Goal: Ask a question

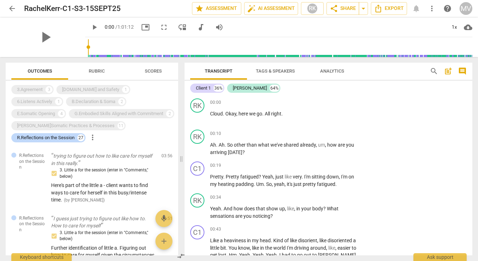
scroll to position [3882, 0]
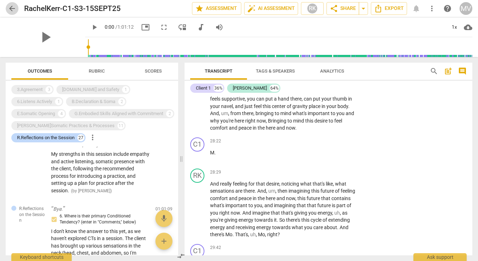
click at [12, 9] on span "arrow_back" at bounding box center [12, 8] width 9 height 9
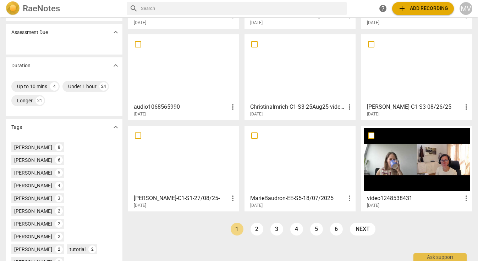
scroll to position [109, 0]
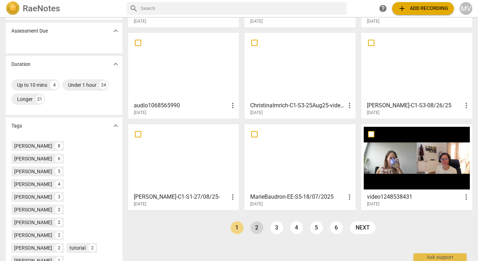
click at [254, 228] on link "2" at bounding box center [256, 228] width 13 height 13
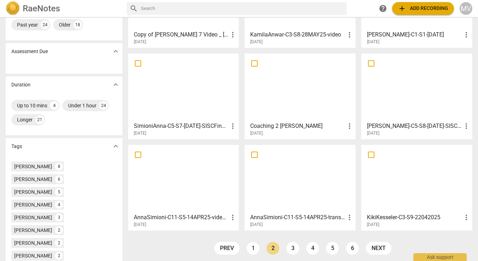
scroll to position [89, 0]
click at [290, 247] on link "3" at bounding box center [292, 247] width 13 height 13
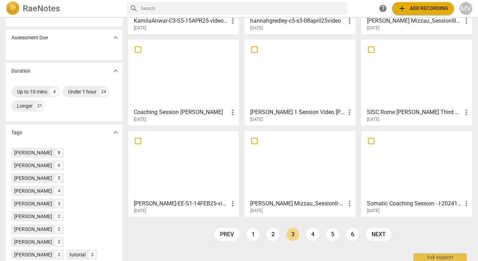
scroll to position [117, 0]
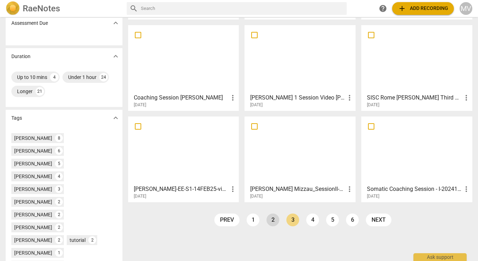
click at [270, 219] on link "2" at bounding box center [272, 220] width 13 height 13
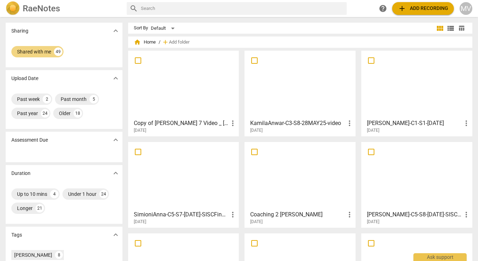
click at [181, 91] on div at bounding box center [183, 84] width 106 height 63
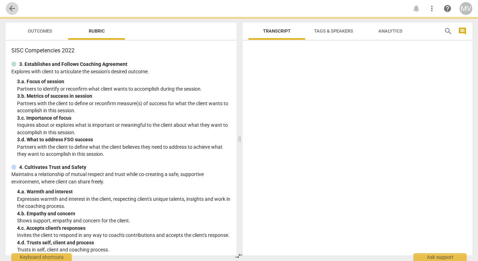
click at [11, 7] on span "arrow_back" at bounding box center [12, 8] width 9 height 9
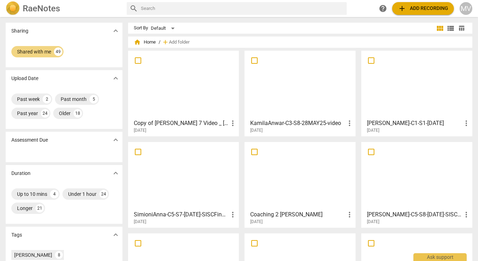
click at [192, 98] on div at bounding box center [183, 84] width 106 height 63
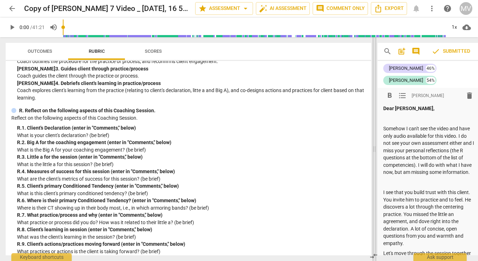
scroll to position [1346, 0]
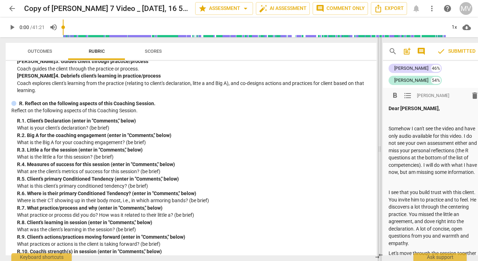
drag, startPoint x: 238, startPoint y: 149, endPoint x: 378, endPoint y: 136, distance: 140.7
click at [378, 136] on span at bounding box center [379, 149] width 4 height 224
click at [379, 151] on span at bounding box center [379, 149] width 4 height 224
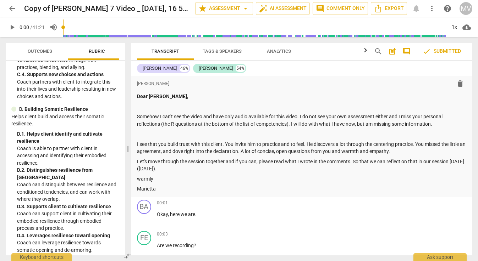
drag, startPoint x: 380, startPoint y: 148, endPoint x: 128, endPoint y: 182, distance: 253.7
click at [128, 182] on span at bounding box center [128, 149] width 4 height 224
click at [389, 9] on span "Export" at bounding box center [389, 8] width 30 height 9
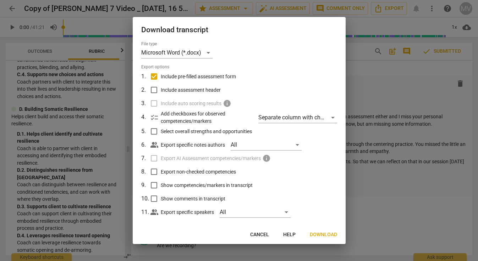
click at [258, 235] on span "Cancel" at bounding box center [259, 235] width 19 height 7
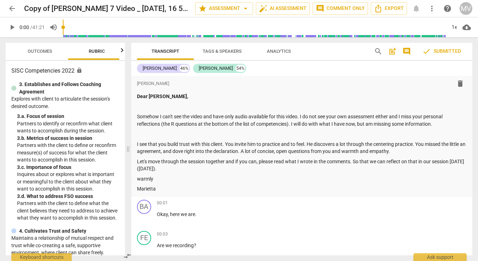
scroll to position [0, 0]
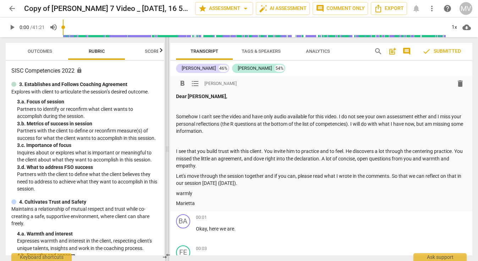
drag, startPoint x: 127, startPoint y: 149, endPoint x: 166, endPoint y: 151, distance: 39.1
click at [166, 151] on span at bounding box center [167, 149] width 4 height 224
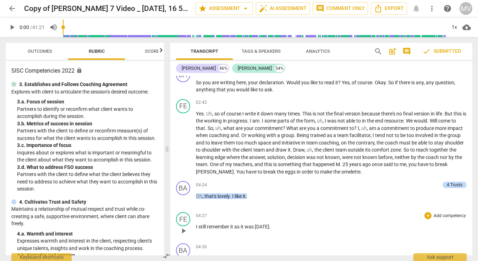
scroll to position [774, 0]
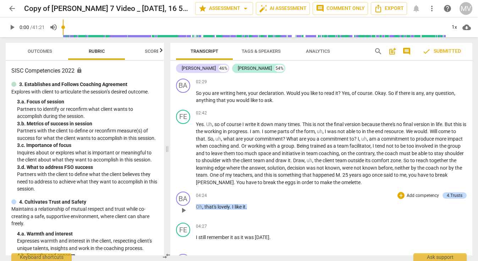
click at [300, 193] on div "04:24 + Add competency 4.Trusts keyboard_arrow_right" at bounding box center [331, 196] width 271 height 8
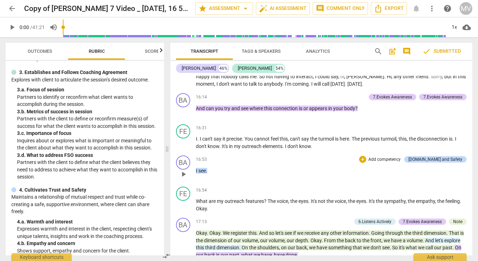
scroll to position [2128, 0]
click at [266, 199] on span "?" at bounding box center [266, 202] width 4 height 6
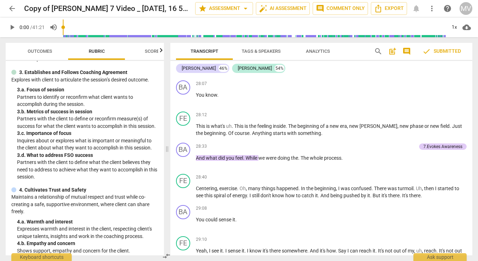
scroll to position [3210, 0]
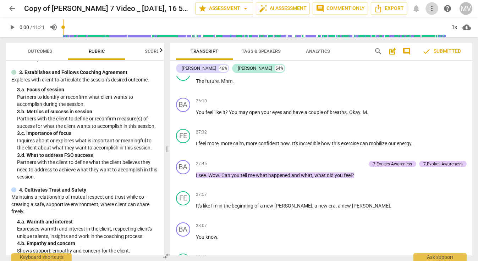
click at [430, 6] on span "more_vert" at bounding box center [431, 8] width 9 height 9
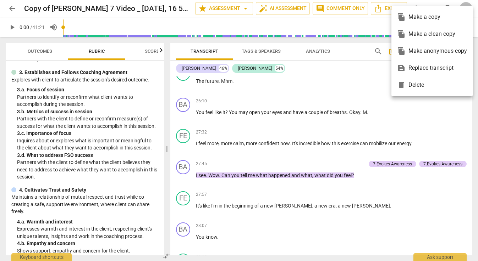
click at [363, 69] on div at bounding box center [239, 130] width 478 height 261
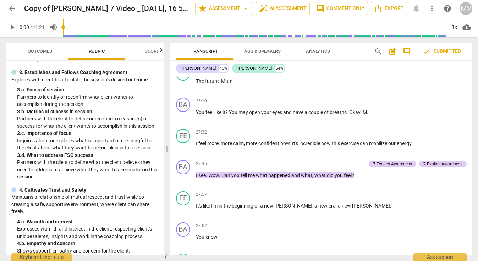
scroll to position [0, 0]
click at [381, 8] on icon "Export" at bounding box center [378, 9] width 6 height 8
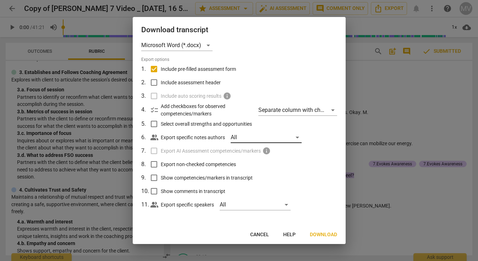
scroll to position [7, 0]
click at [256, 232] on span "Cancel" at bounding box center [259, 235] width 19 height 7
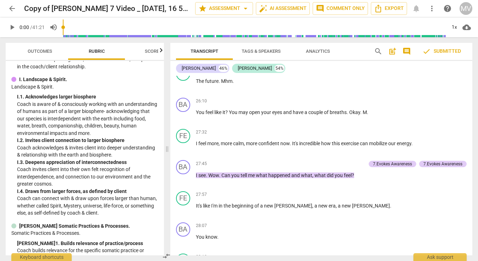
scroll to position [1814, 0]
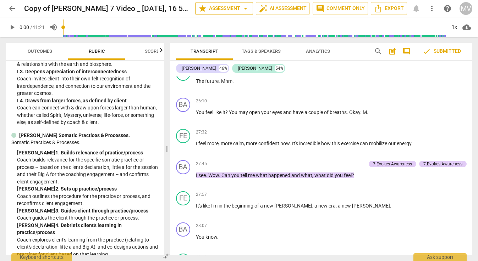
click at [245, 9] on span "arrow_drop_down" at bounding box center [245, 8] width 9 height 9
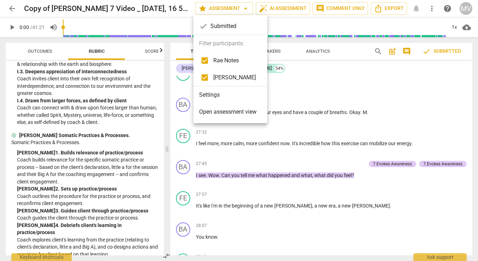
drag, startPoint x: 166, startPoint y: 148, endPoint x: 248, endPoint y: 158, distance: 82.8
click at [248, 158] on div at bounding box center [239, 130] width 478 height 261
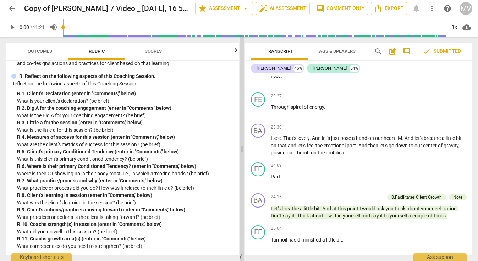
scroll to position [1665, 0]
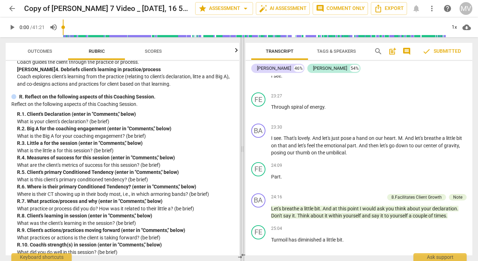
drag, startPoint x: 166, startPoint y: 148, endPoint x: 241, endPoint y: 153, distance: 75.3
click at [241, 153] on span at bounding box center [242, 149] width 4 height 224
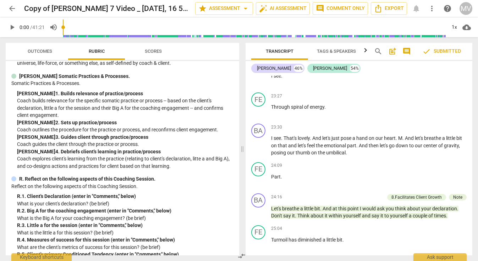
scroll to position [1562, 0]
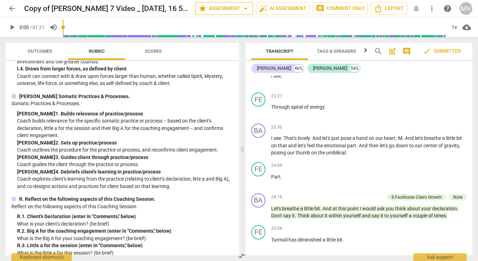
click at [244, 9] on span "arrow_drop_down" at bounding box center [245, 8] width 9 height 9
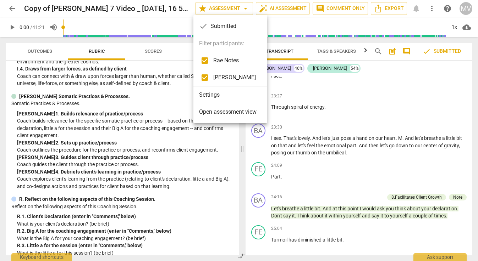
click at [330, 8] on div at bounding box center [239, 130] width 478 height 261
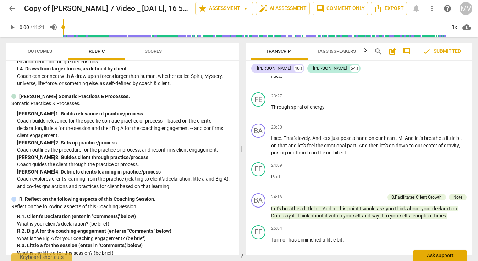
click at [424, 257] on div "Ask support" at bounding box center [439, 255] width 53 height 11
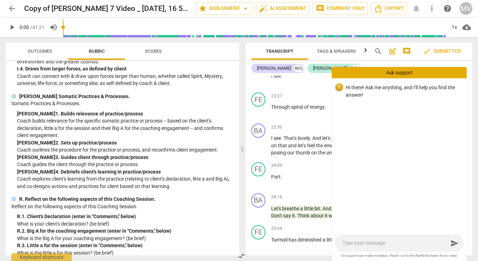
type textarea "H"
type textarea "Ho"
type textarea "How"
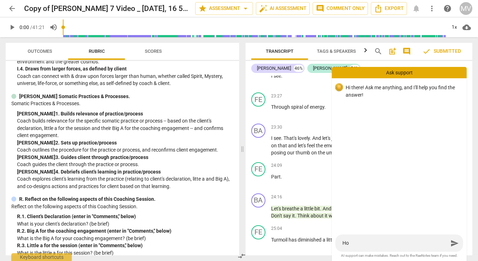
type textarea "How"
type textarea "How c"
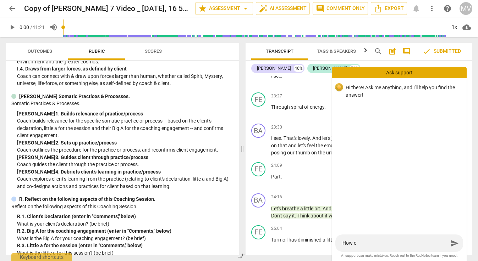
type textarea "How ca"
type textarea "How can"
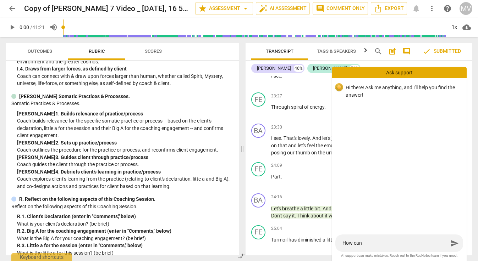
type textarea "How can"
type textarea "How can I"
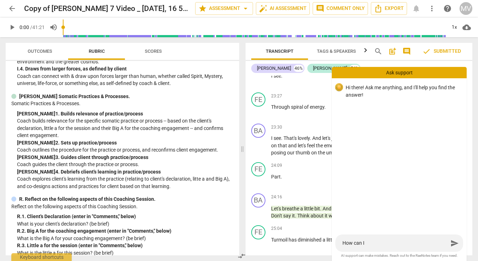
type textarea "How can I s"
type textarea "How can I se"
type textarea "How can I sen"
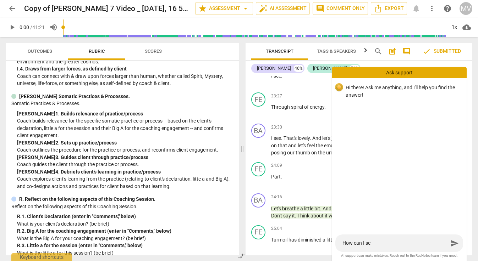
type textarea "How can I sen"
type textarea "How can I send"
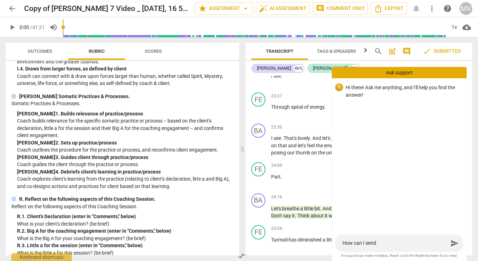
type textarea "How can I send t"
type textarea "How can I send th"
type textarea "How can I send thi"
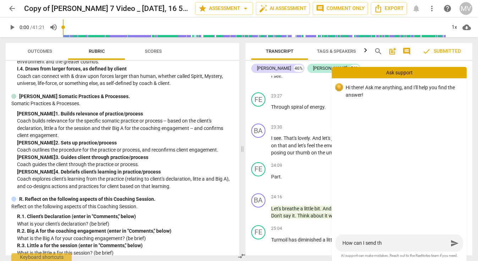
type textarea "How can I send thi"
type textarea "How can I send this"
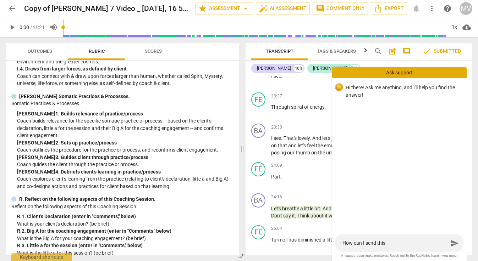
type textarea "How can I send this t"
type textarea "How can I send this to"
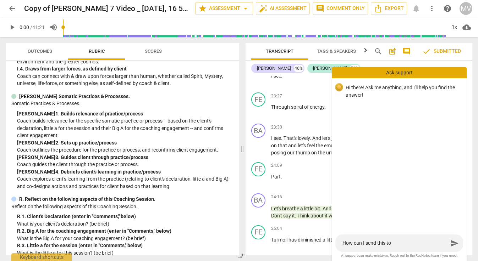
type textarea "How can I send this to"
type textarea "How can I send this to t"
type textarea "How can I send this to th"
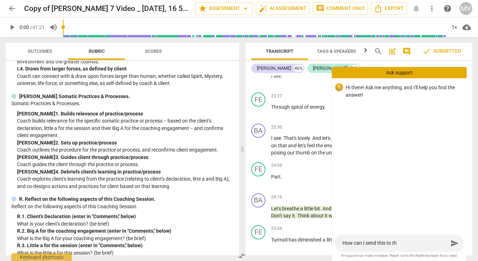
type textarea "How can I send this to the"
type textarea "How can I send this to the s"
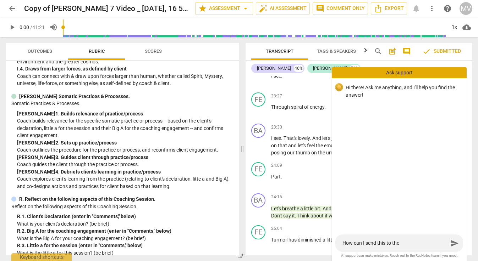
type textarea "How can I send this to the s"
type textarea "How can I send this to the st"
type textarea "How can I send this to the stu"
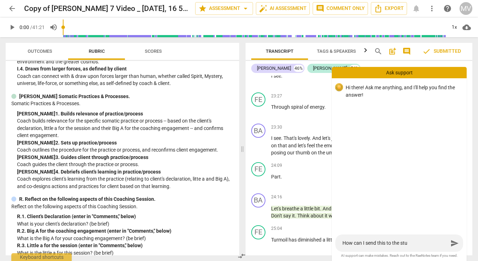
type textarea "How can I send this to the stud"
type textarea "How can I send this to the stude"
type textarea "How can I send this to the studen"
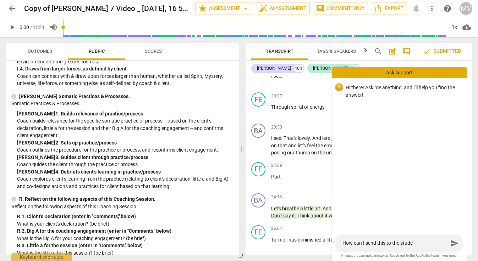
type textarea "How can I send this to the studen"
type textarea "How can I send this to the student"
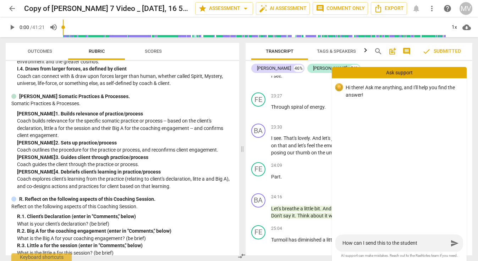
type textarea "How can I send this to the student c"
type textarea "How can I send this to the student co"
type textarea "How can I send this to the student coa"
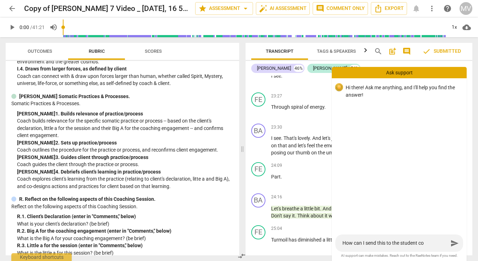
type textarea "How can I send this to the student coa"
type textarea "How can I send this to the student coac"
type textarea "How can I send this to the student coach"
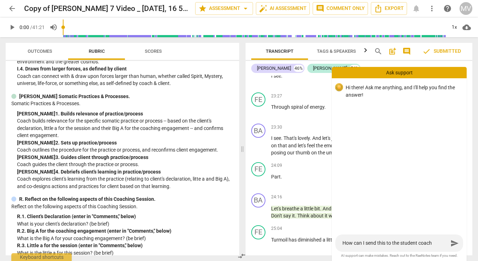
type textarea "How can I send this to the student coach?"
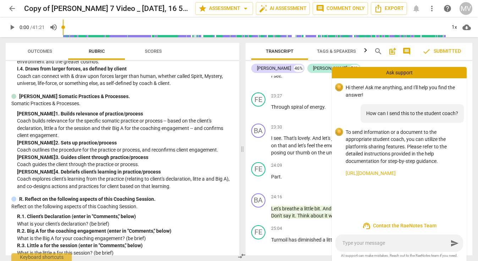
click at [467, 6] on div "MV" at bounding box center [465, 8] width 13 height 13
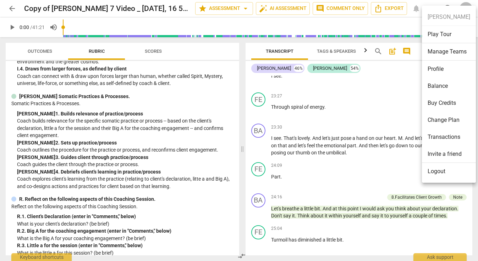
click at [397, 83] on div at bounding box center [239, 130] width 478 height 261
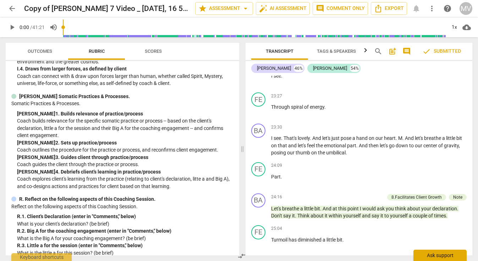
click at [434, 256] on div "Ask support" at bounding box center [439, 255] width 53 height 11
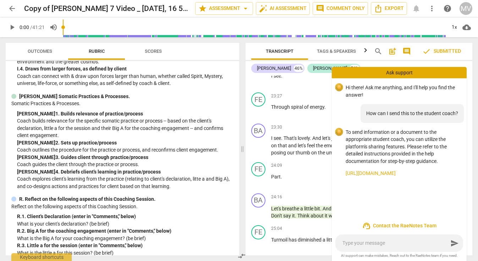
scroll to position [0, 0]
click at [413, 170] on link "[URL][DOMAIN_NAME]" at bounding box center [402, 173] width 115 height 7
click at [373, 244] on textarea at bounding box center [395, 243] width 106 height 7
type textarea "T"
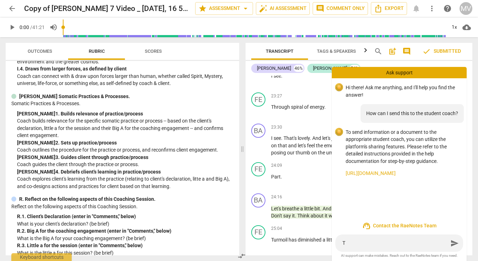
type textarea "Th"
type textarea "Thr"
type textarea "Thre"
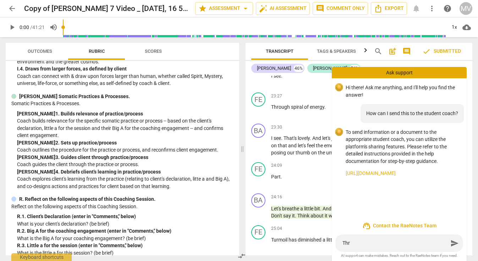
type textarea "Thre"
type textarea "There"
type textarea "There i"
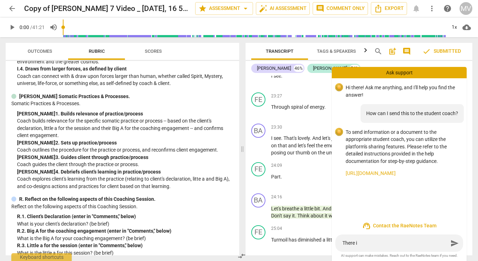
type textarea "There is"
type textarea "There is n"
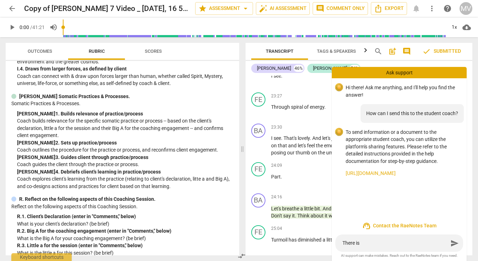
type textarea "There is n"
type textarea "There is no"
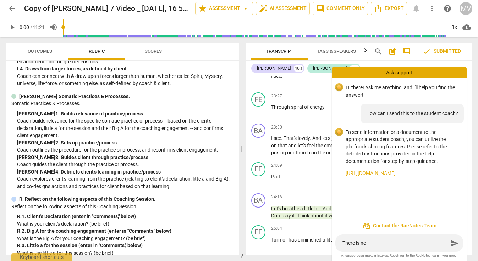
type textarea "There is no s"
type textarea "There is no sh"
type textarea "There is no sha"
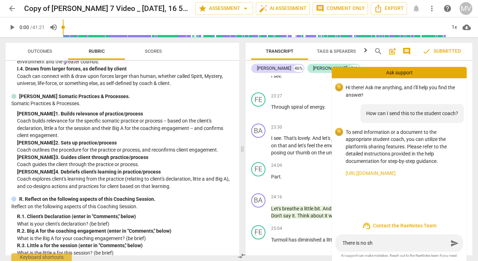
type textarea "There is no sha"
type textarea "There is no shar"
type textarea "There is no share"
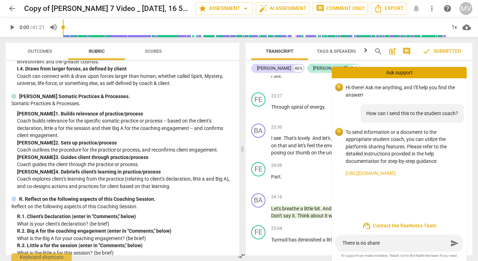
type textarea "There is no share"
type textarea "There is no share b"
type textarea "There is no share bu"
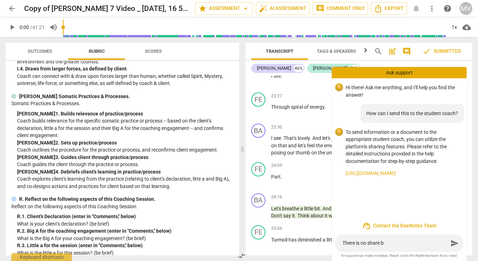
type textarea "There is no share bu"
type textarea "There is no share but"
type textarea "There is no share butt"
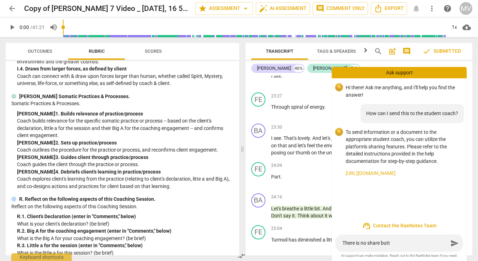
type textarea "There is no share butto"
type textarea "There is no share button"
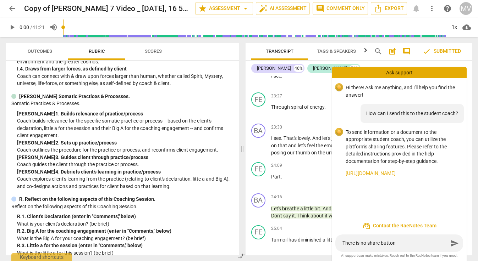
type textarea "There is no share button"
type textarea "There is no share button o"
type textarea "There is no share button on"
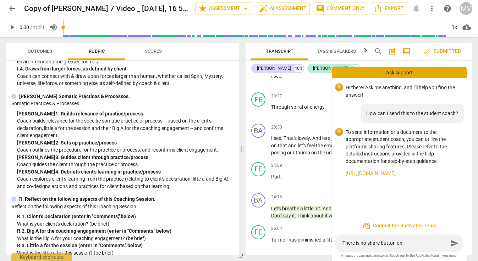
type textarea "There is no share button on"
type textarea "There is no share button on t"
type textarea "There is no share button on th"
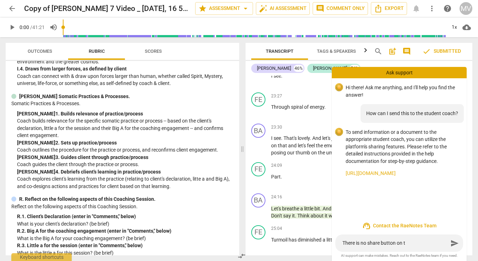
type textarea "There is no share button on th"
type textarea "There is no share button on thi"
type textarea "There is no share button on this"
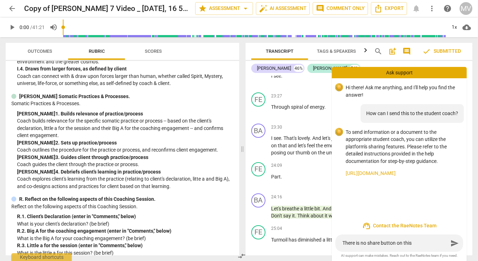
type textarea "There is no share button on this"
type textarea "There is no share button on this p"
type textarea "There is no share button on this pa"
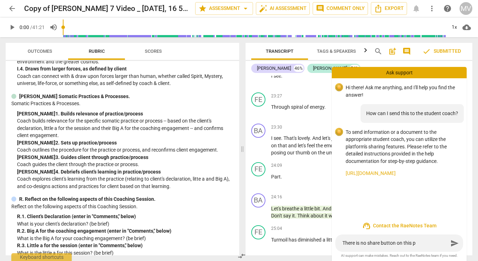
type textarea "There is no share button on this pa"
type textarea "There is no share button on this pat"
type textarea "There is no share button on this [PERSON_NAME]"
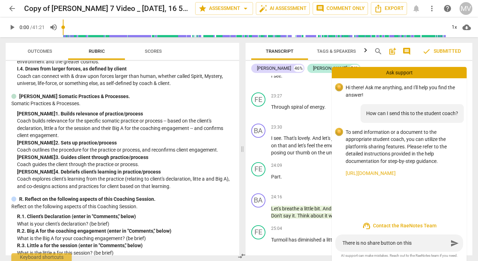
type textarea "There is no share button on this pat"
type textarea "There is no share button on this pa"
type textarea "There is no share button on this pag"
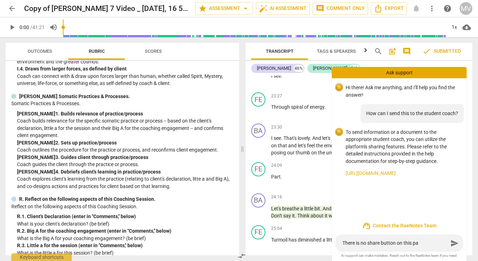
type textarea "There is no share button on this pag"
type textarea "There is no share button on this page"
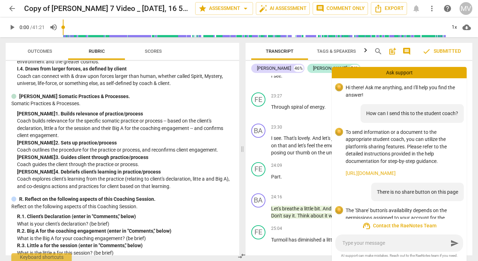
scroll to position [32, 0]
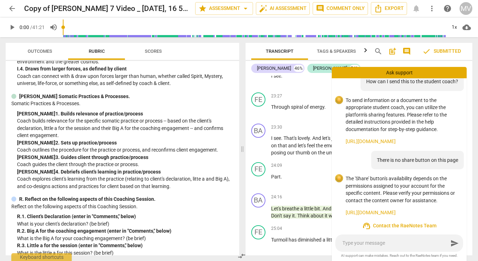
type textarea "I"
type textarea "I c"
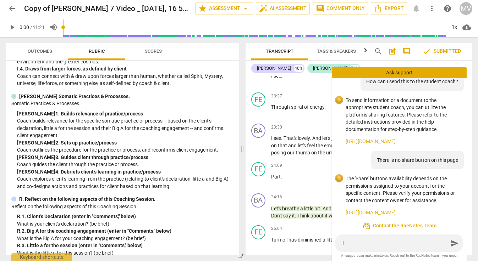
type textarea "I c"
type textarea "I ca"
type textarea "I can"
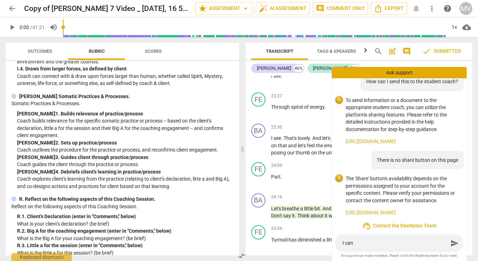
type textarea "I can"
type textarea "I can a"
type textarea "I can al"
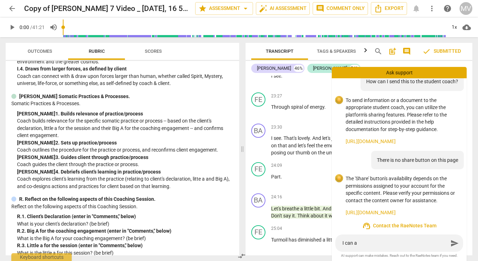
type textarea "I can al"
type textarea "I can alw"
type textarea "I can alwa"
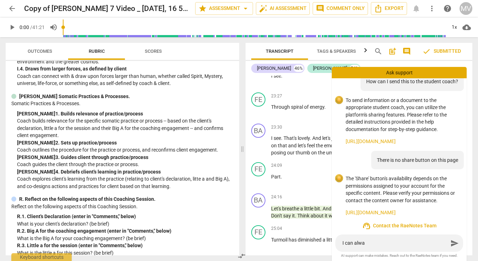
type textarea "I can alway"
type textarea "I can always"
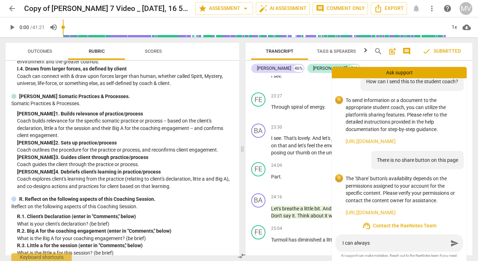
type textarea "I can always"
type textarea "I can always s"
type textarea "I can always sh"
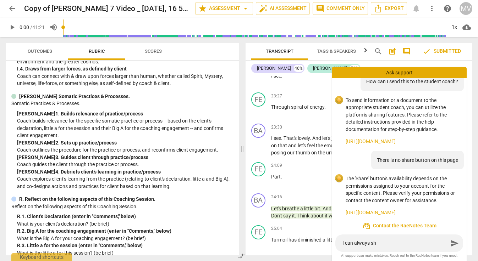
type textarea "I can always shr"
type textarea "I can always sh"
click at [399, 226] on span "support_agent Contact the RaeNotes Team" at bounding box center [398, 226] width 123 height 9
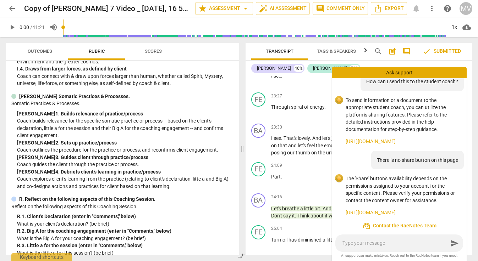
scroll to position [51, 0]
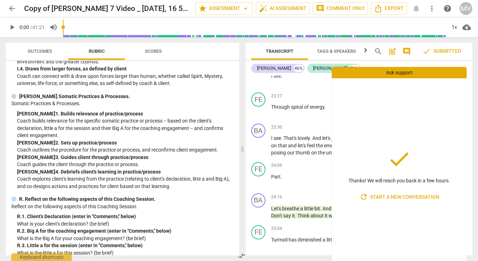
click at [466, 27] on span "cloud_download" at bounding box center [466, 27] width 9 height 9
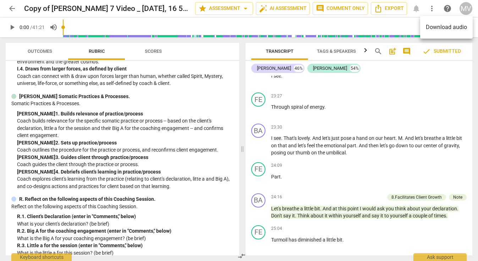
click at [466, 6] on div at bounding box center [239, 130] width 478 height 261
click at [277, 7] on span "auto_fix_high AI Assessment" at bounding box center [283, 8] width 48 height 9
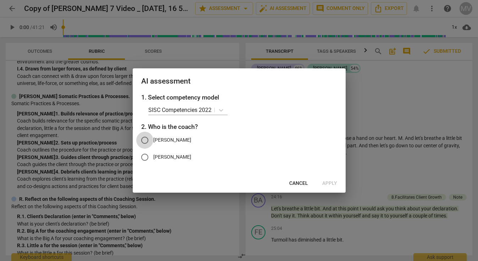
click at [146, 140] on input "[PERSON_NAME]" at bounding box center [144, 140] width 17 height 17
click at [328, 182] on span "Apply" at bounding box center [329, 183] width 15 height 7
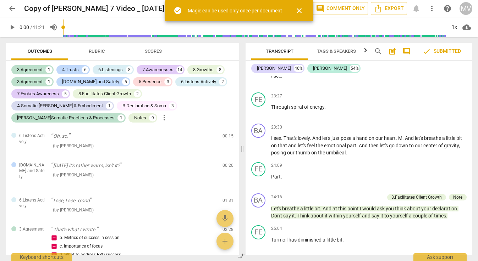
click at [300, 9] on span "close" at bounding box center [299, 10] width 9 height 9
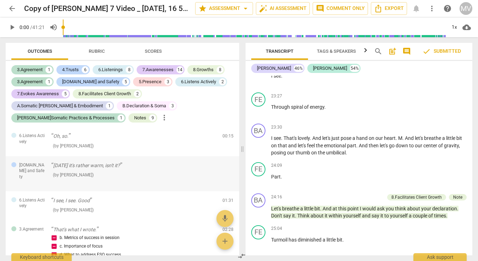
scroll to position [0, 0]
